Goal: Navigation & Orientation: Find specific page/section

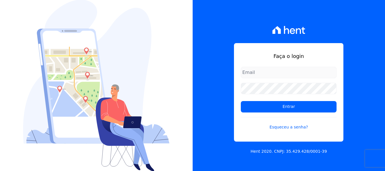
click at [261, 72] on input "email" at bounding box center [289, 72] width 96 height 11
type input "[PERSON_NAME][EMAIL_ADDRESS][DOMAIN_NAME]"
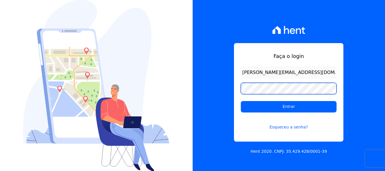
click at [241, 101] on input "Entrar" at bounding box center [289, 106] width 96 height 11
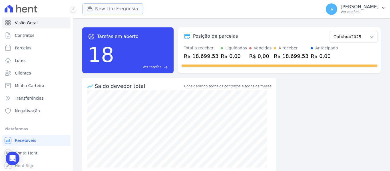
click at [131, 7] on button "New Life Freguesia" at bounding box center [112, 8] width 61 height 11
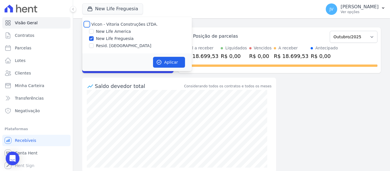
click at [86, 25] on input "Vicon - Vitoria Construções LTDA." at bounding box center [86, 24] width 5 height 5
checkbox input "true"
click at [171, 64] on button "Aplicar" at bounding box center [169, 62] width 32 height 11
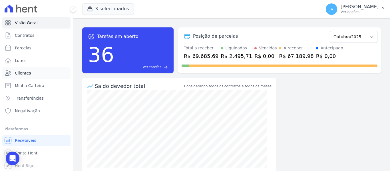
click at [28, 72] on span "Clientes" at bounding box center [23, 73] width 16 height 6
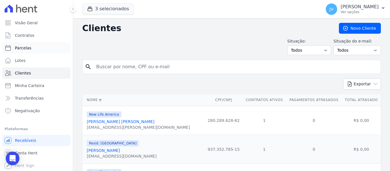
click at [25, 48] on span "Parcelas" at bounding box center [23, 48] width 17 height 6
select select
